Goal: Find specific page/section: Find specific page/section

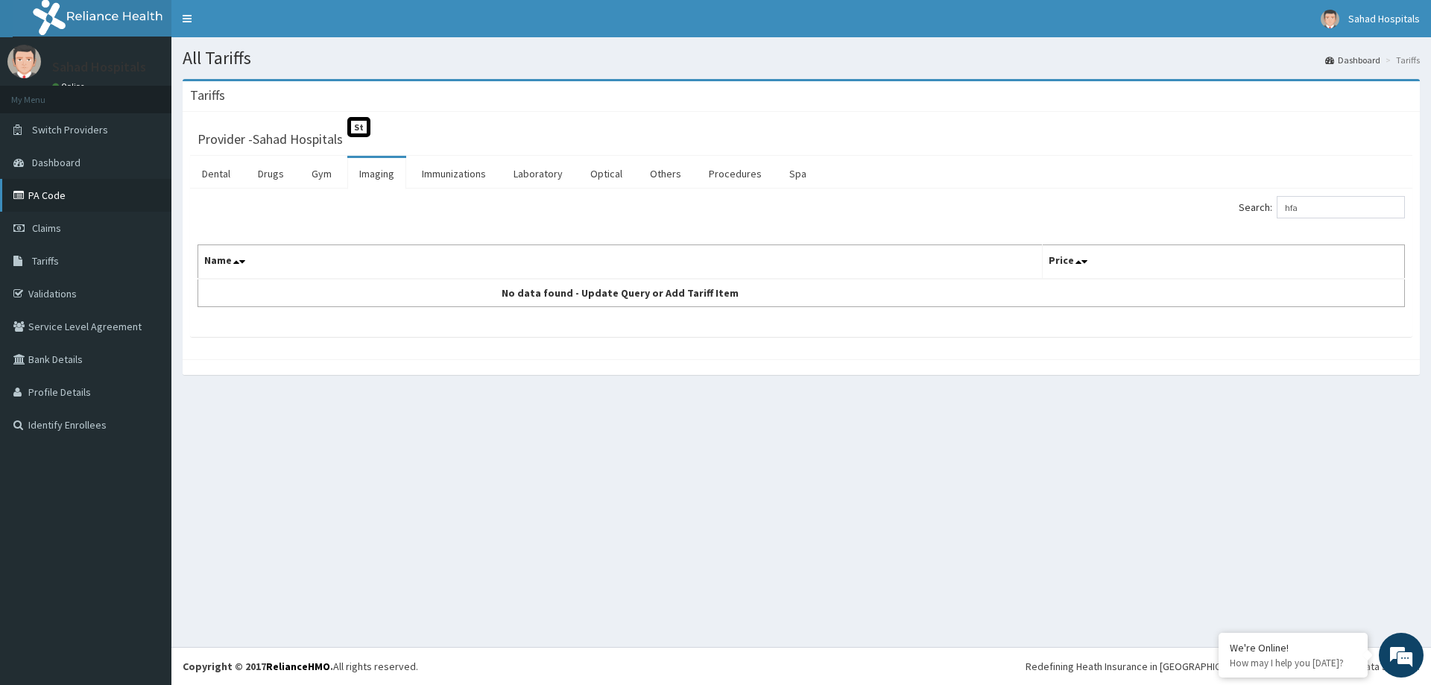
click at [59, 195] on link "PA Code" at bounding box center [85, 195] width 171 height 33
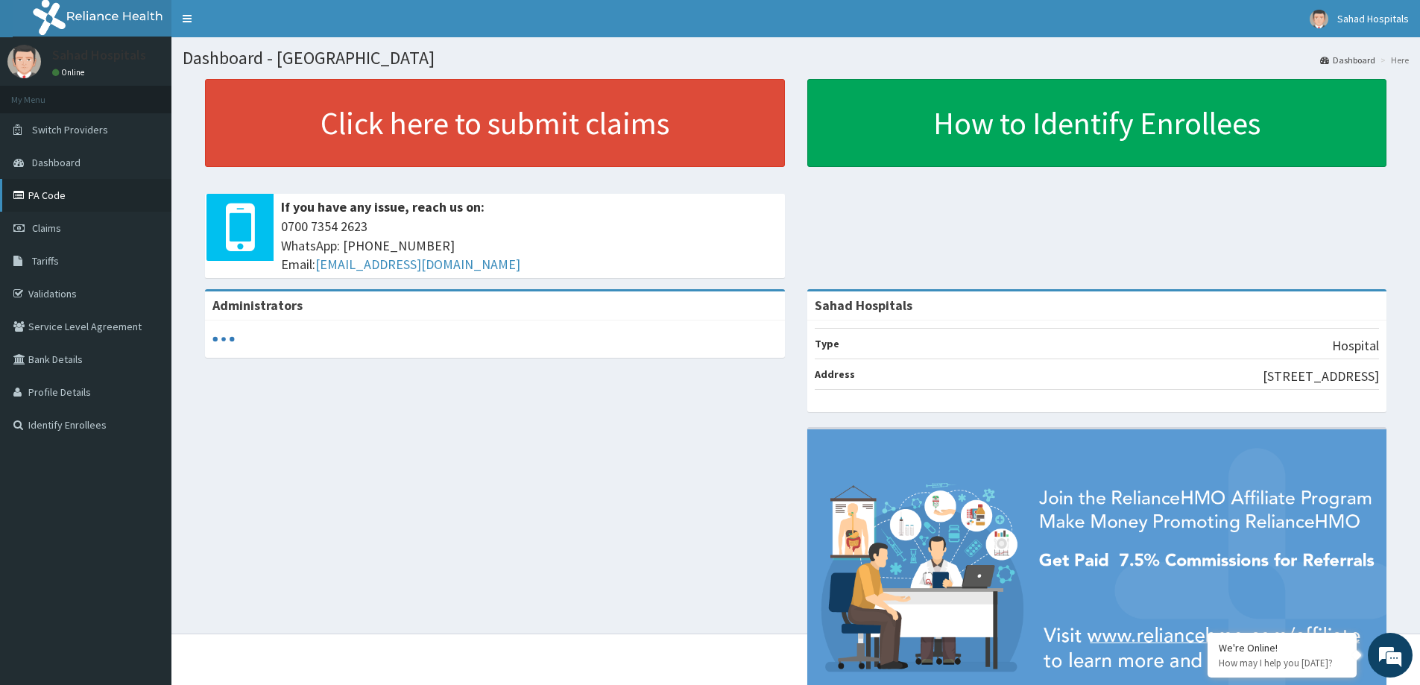
click at [113, 200] on link "PA Code" at bounding box center [85, 195] width 171 height 33
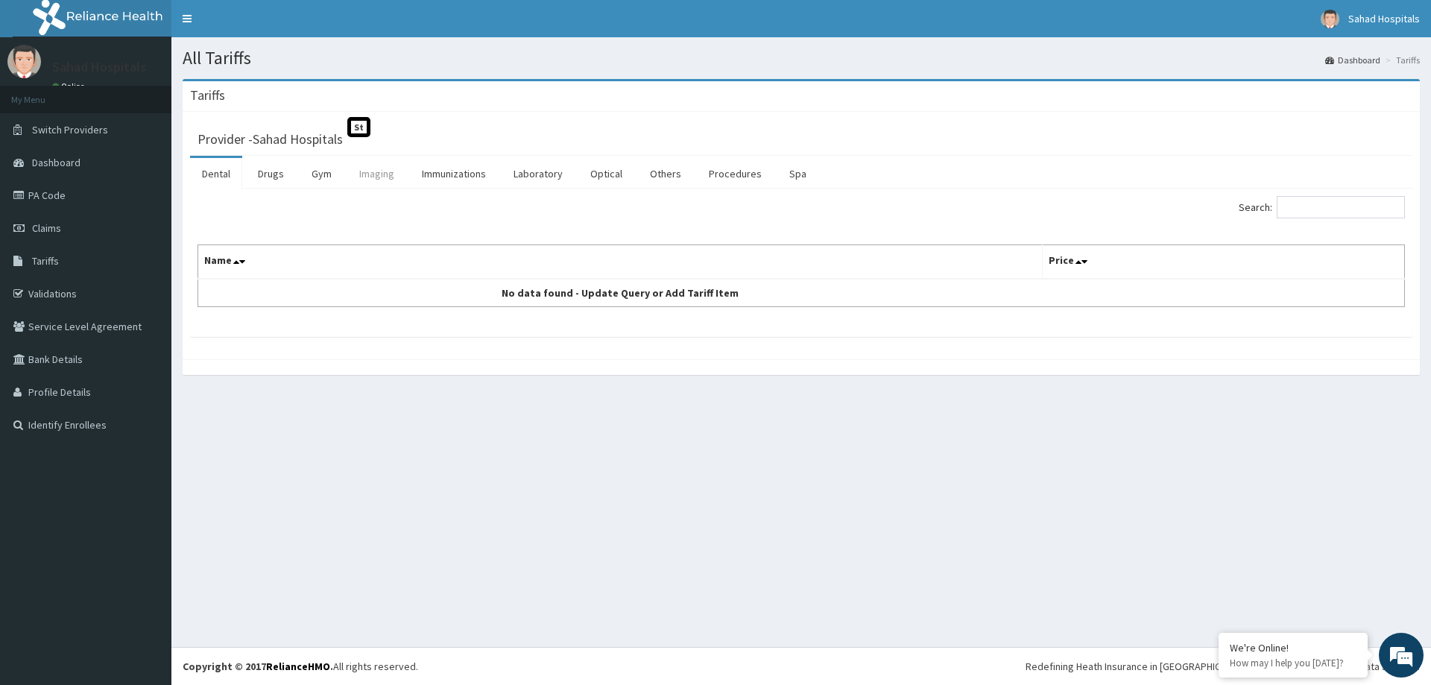
click at [388, 174] on link "Imaging" at bounding box center [376, 173] width 59 height 31
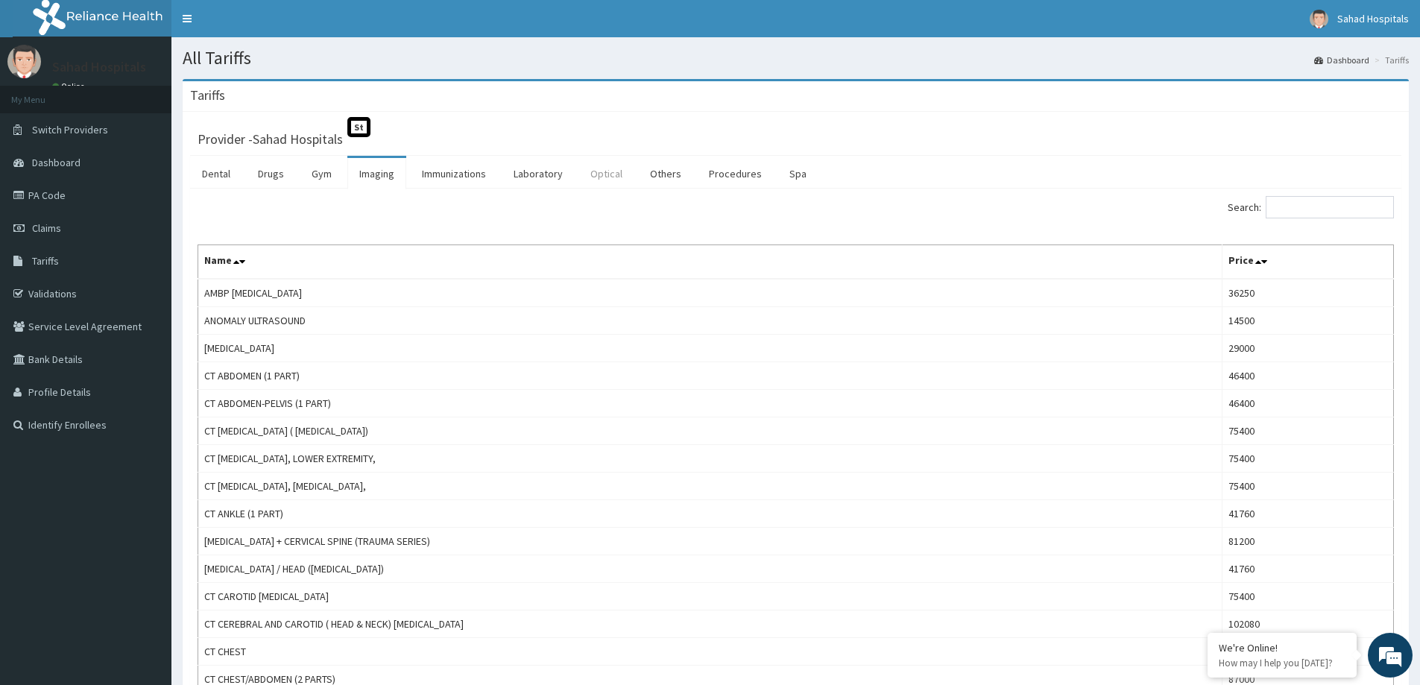
click at [600, 174] on link "Optical" at bounding box center [606, 173] width 56 height 31
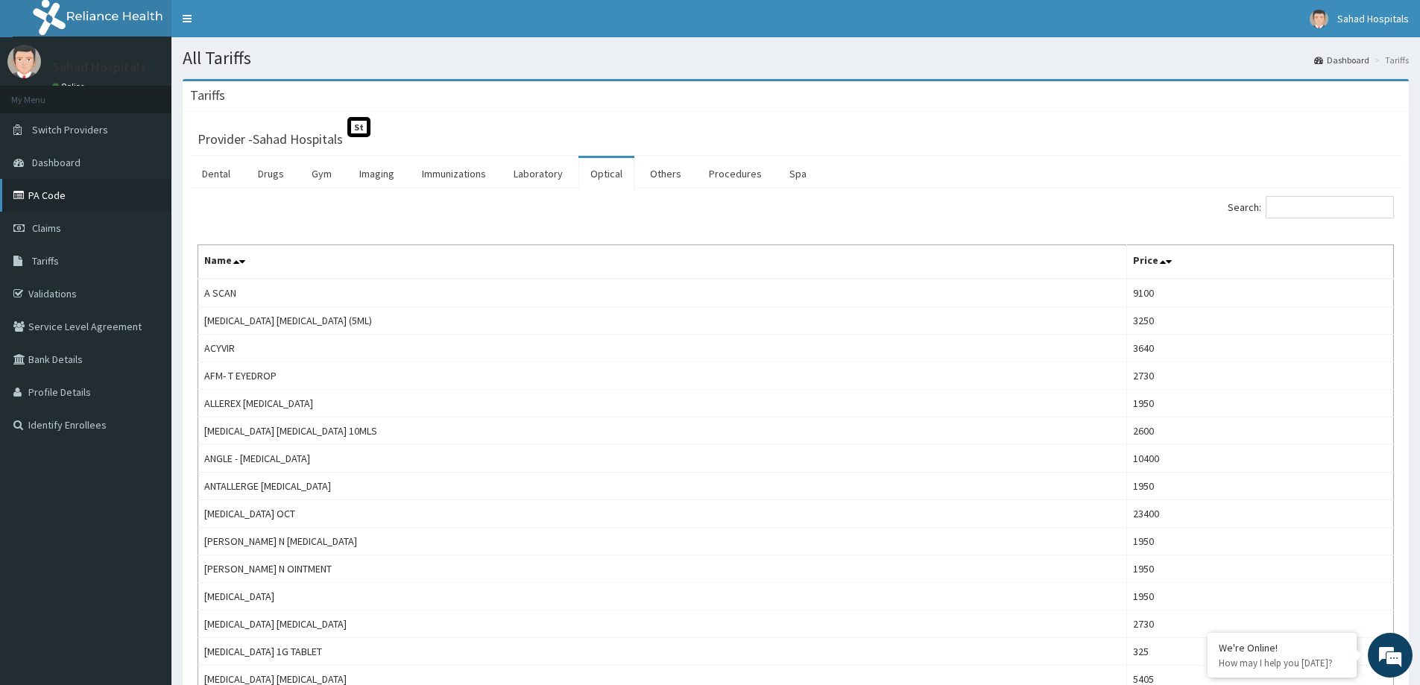
click at [54, 196] on link "PA Code" at bounding box center [85, 195] width 171 height 33
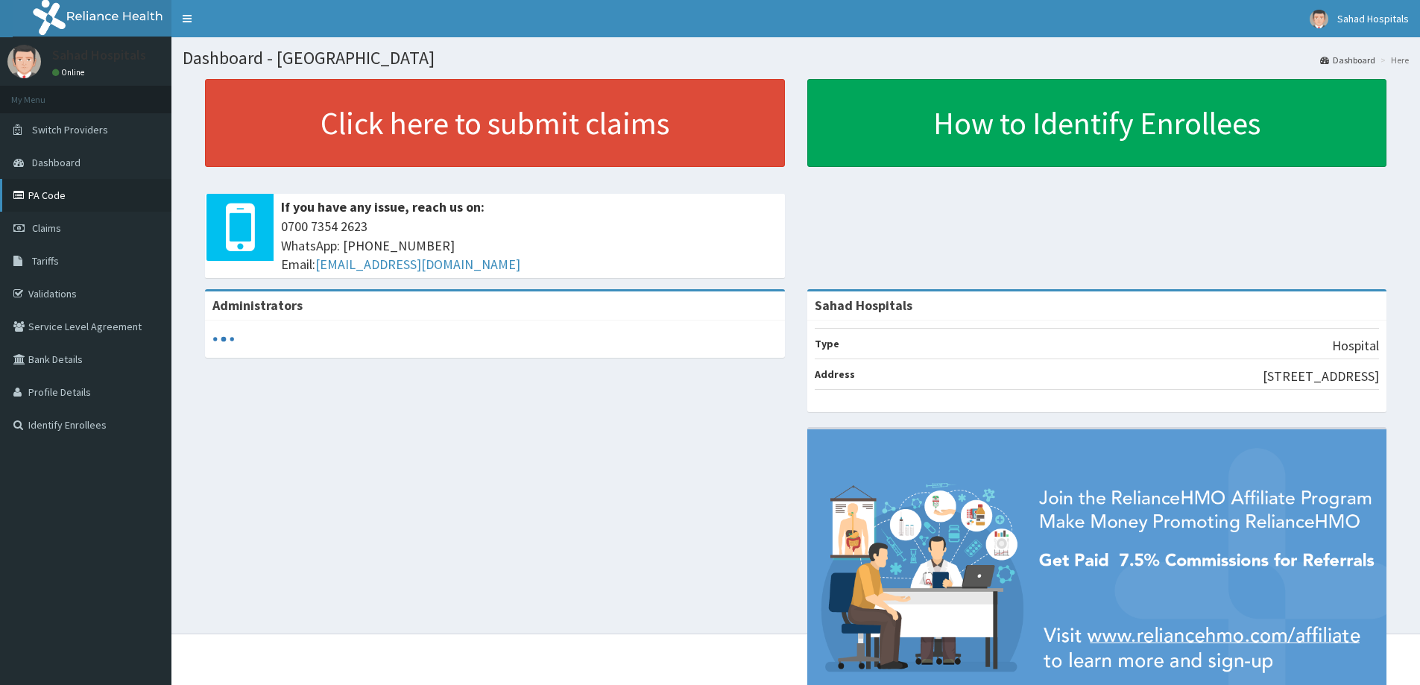
click at [65, 195] on link "PA Code" at bounding box center [85, 195] width 171 height 33
